Goal: Information Seeking & Learning: Learn about a topic

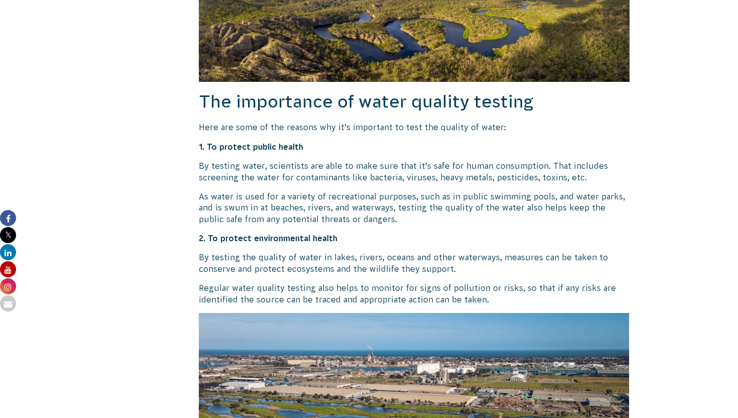
scroll to position [1003, 0]
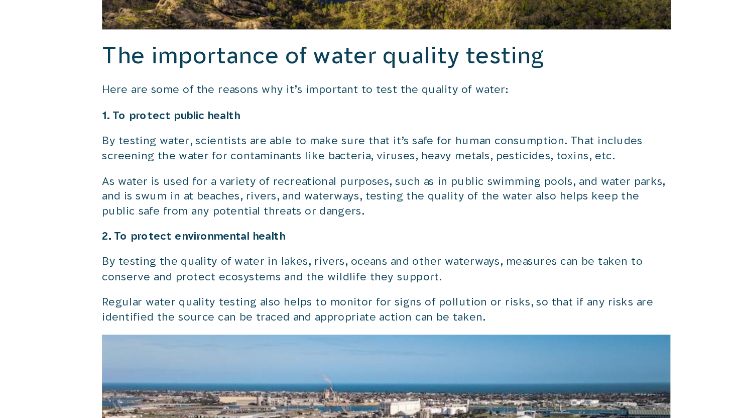
click at [327, 179] on p "By testing water, scientists are able to make sure that it’s safe for human con…" at bounding box center [414, 168] width 431 height 23
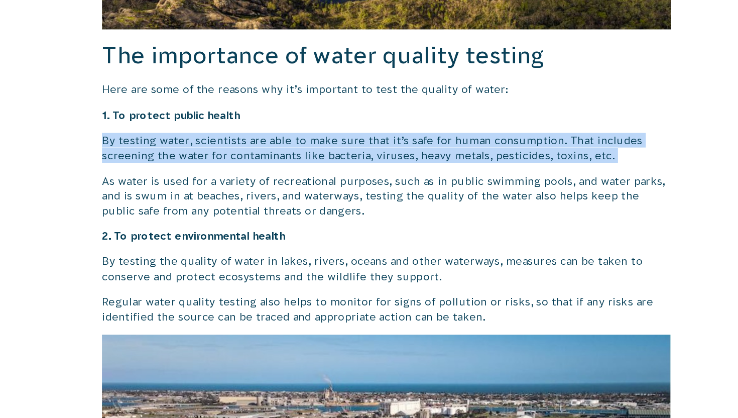
click at [327, 179] on p "By testing water, scientists are able to make sure that it’s safe for human con…" at bounding box center [414, 168] width 431 height 23
click at [327, 175] on p "By testing water, scientists are able to make sure that it’s safe for human con…" at bounding box center [414, 168] width 431 height 23
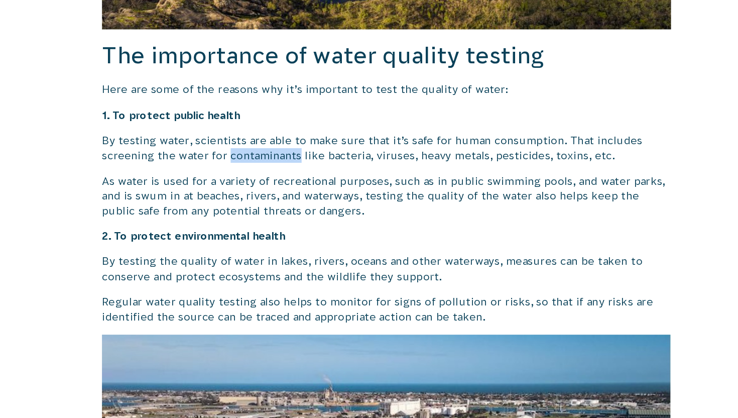
click at [327, 175] on p "By testing water, scientists are able to make sure that it’s safe for human con…" at bounding box center [414, 168] width 431 height 23
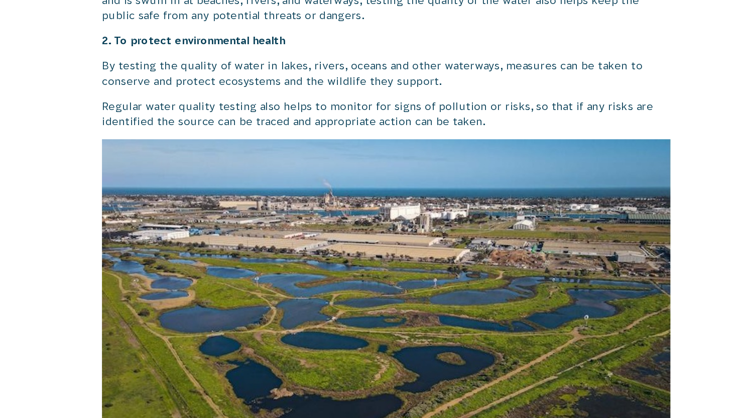
scroll to position [1061, 0]
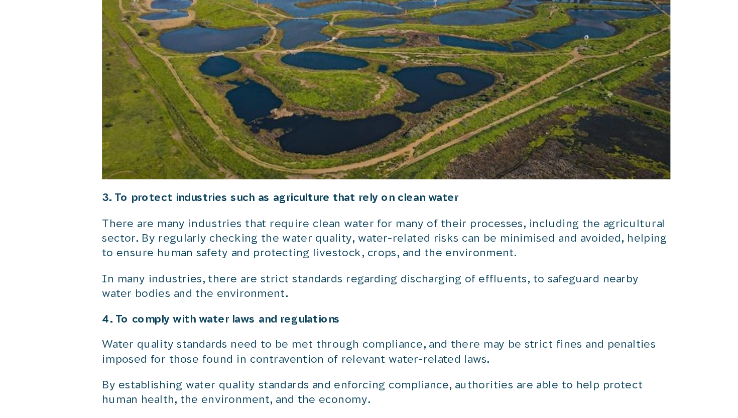
scroll to position [1322, 0]
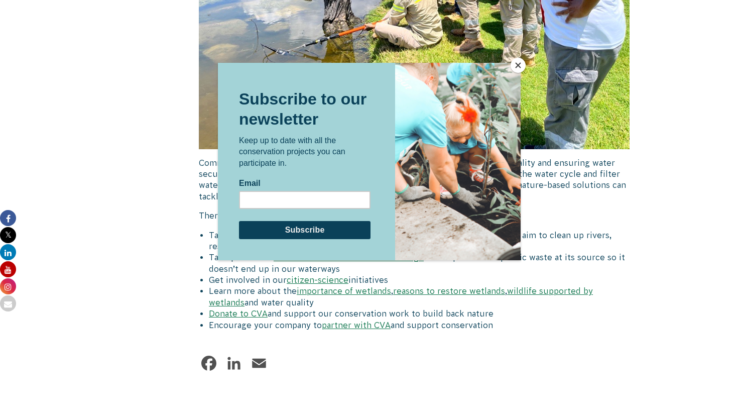
scroll to position [3943, 0]
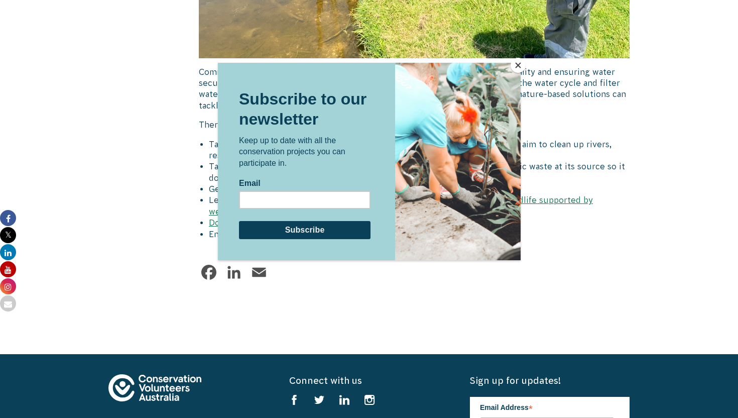
click at [520, 63] on button "Close" at bounding box center [518, 65] width 15 height 15
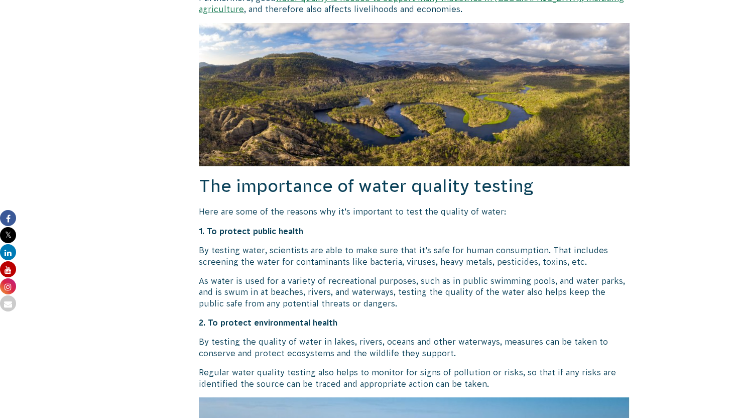
scroll to position [919, 0]
